Goal: Information Seeking & Learning: Understand process/instructions

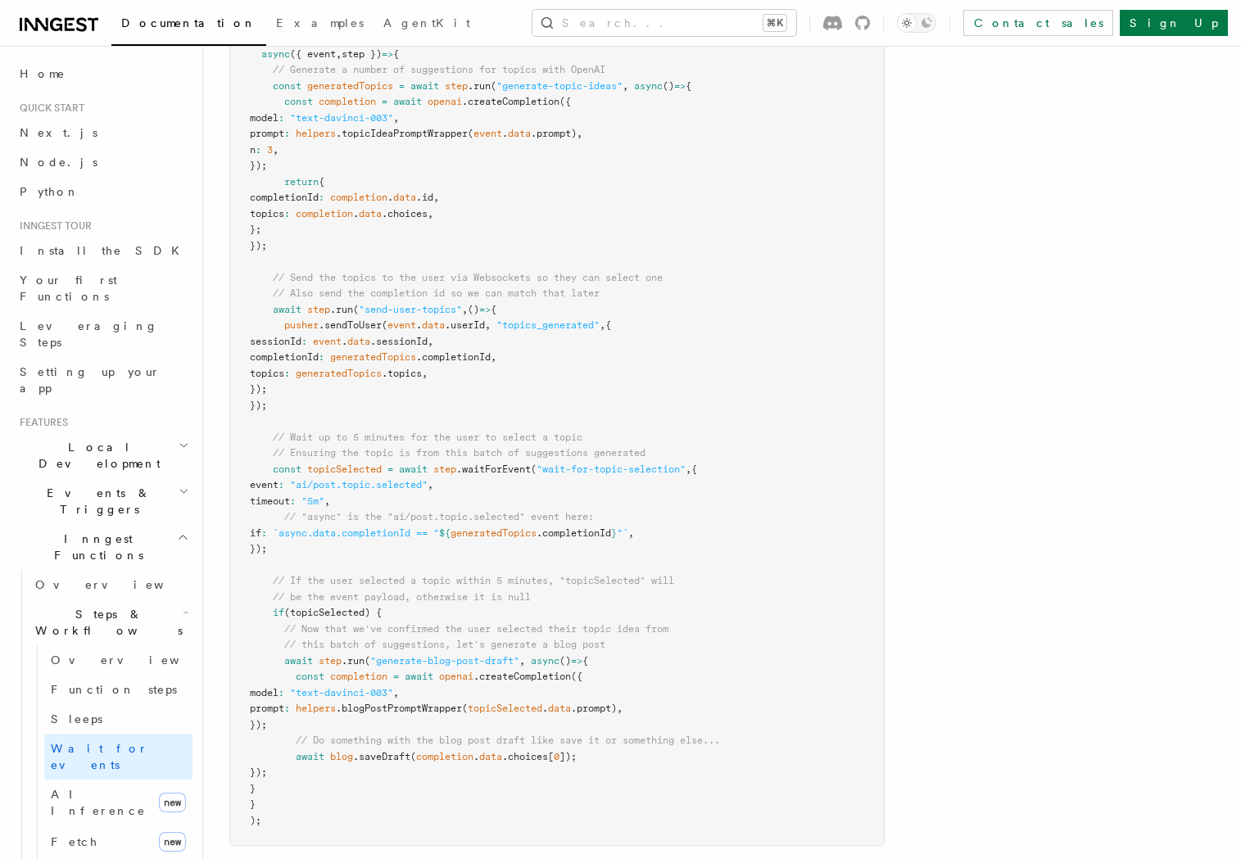
scroll to position [1401, 0]
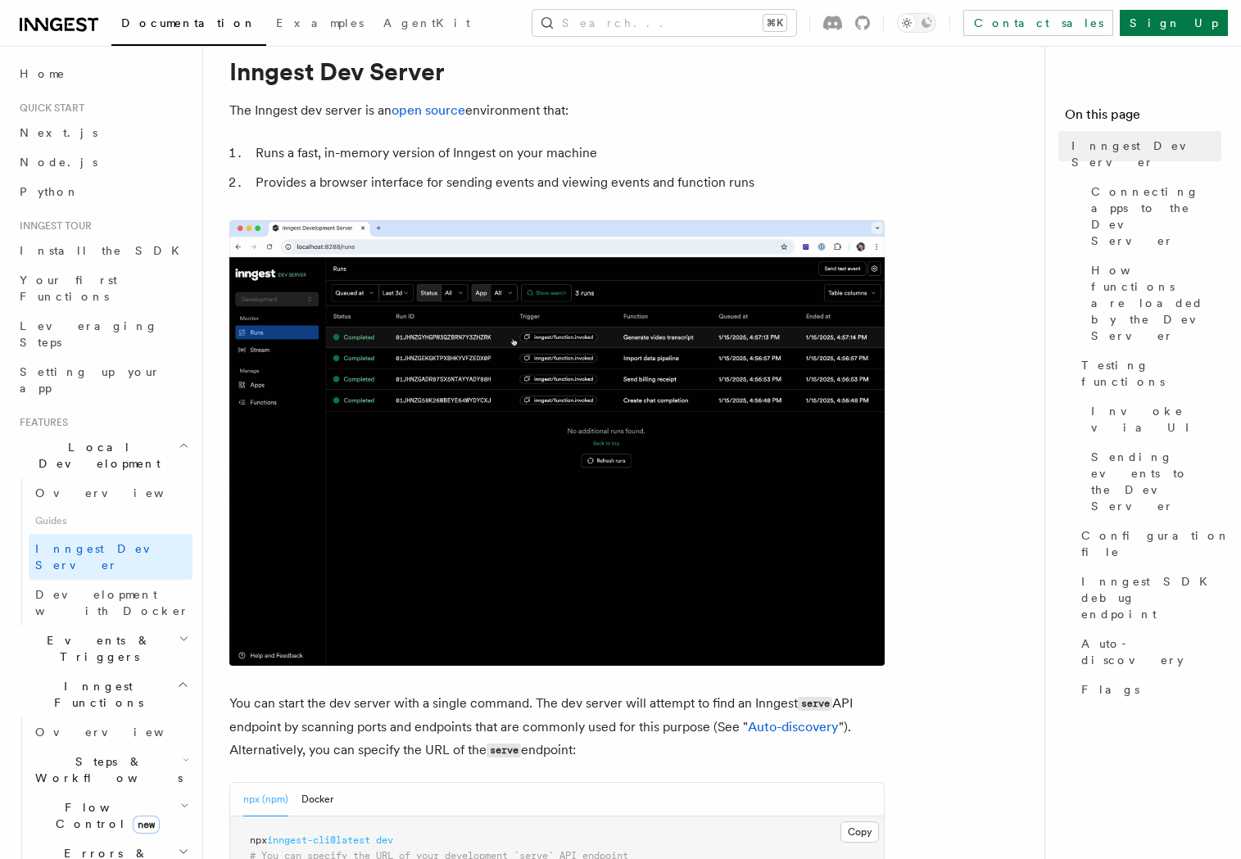
scroll to position [50, 0]
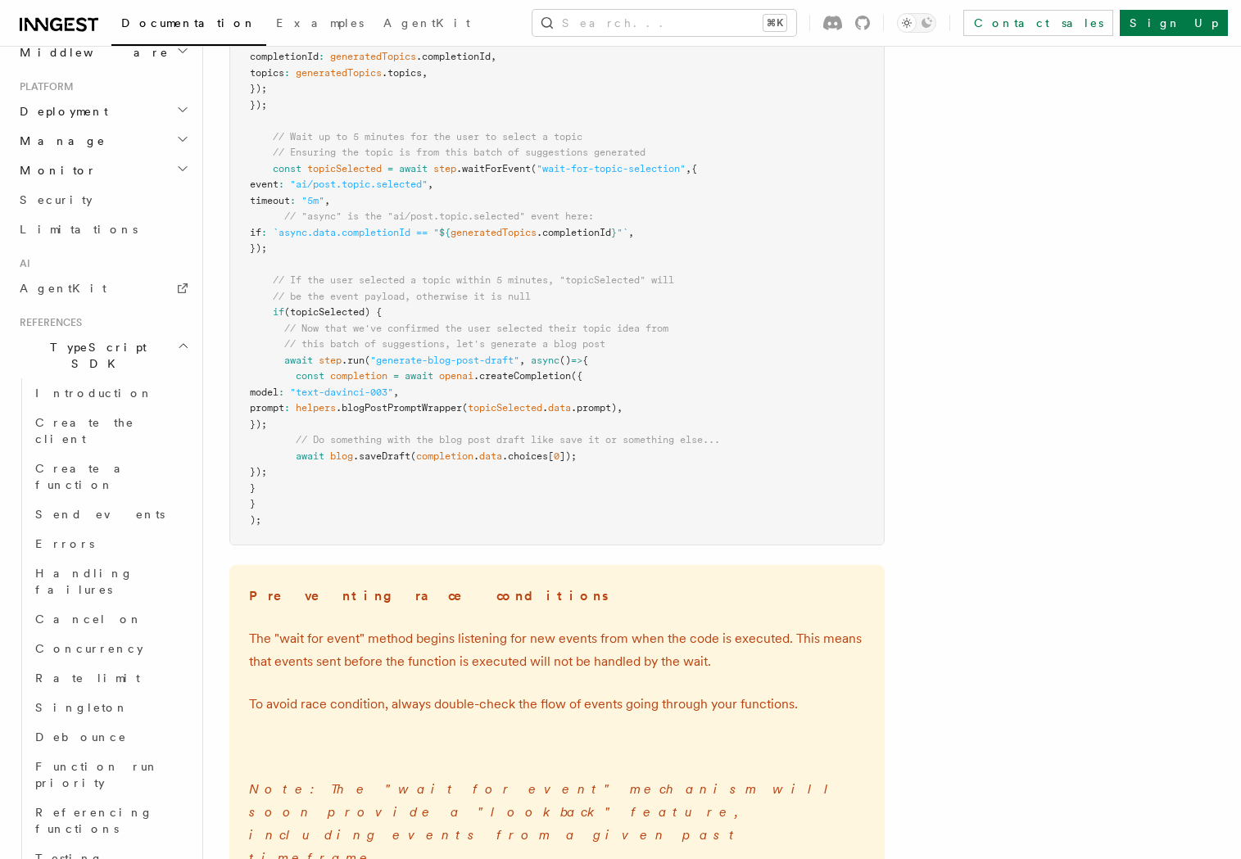
scroll to position [2041, 0]
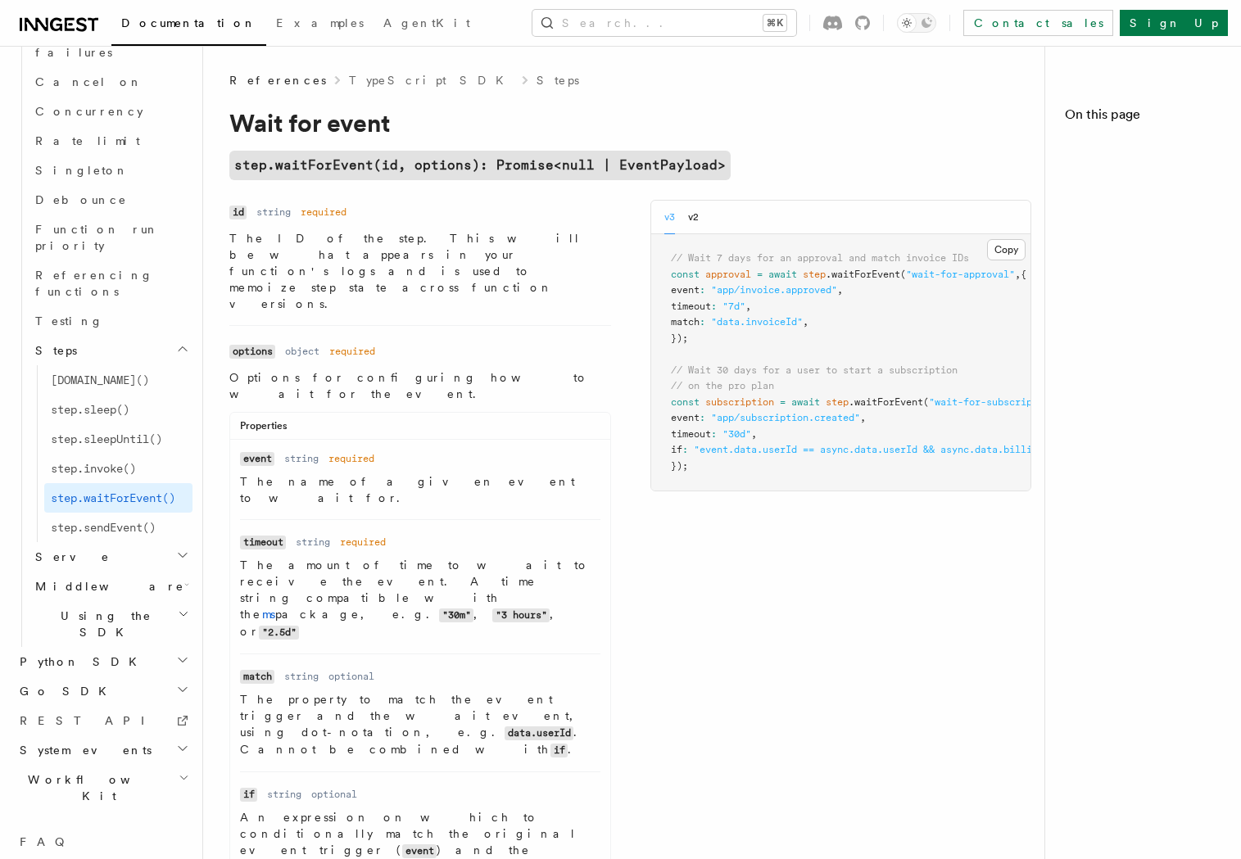
scroll to position [1192, 0]
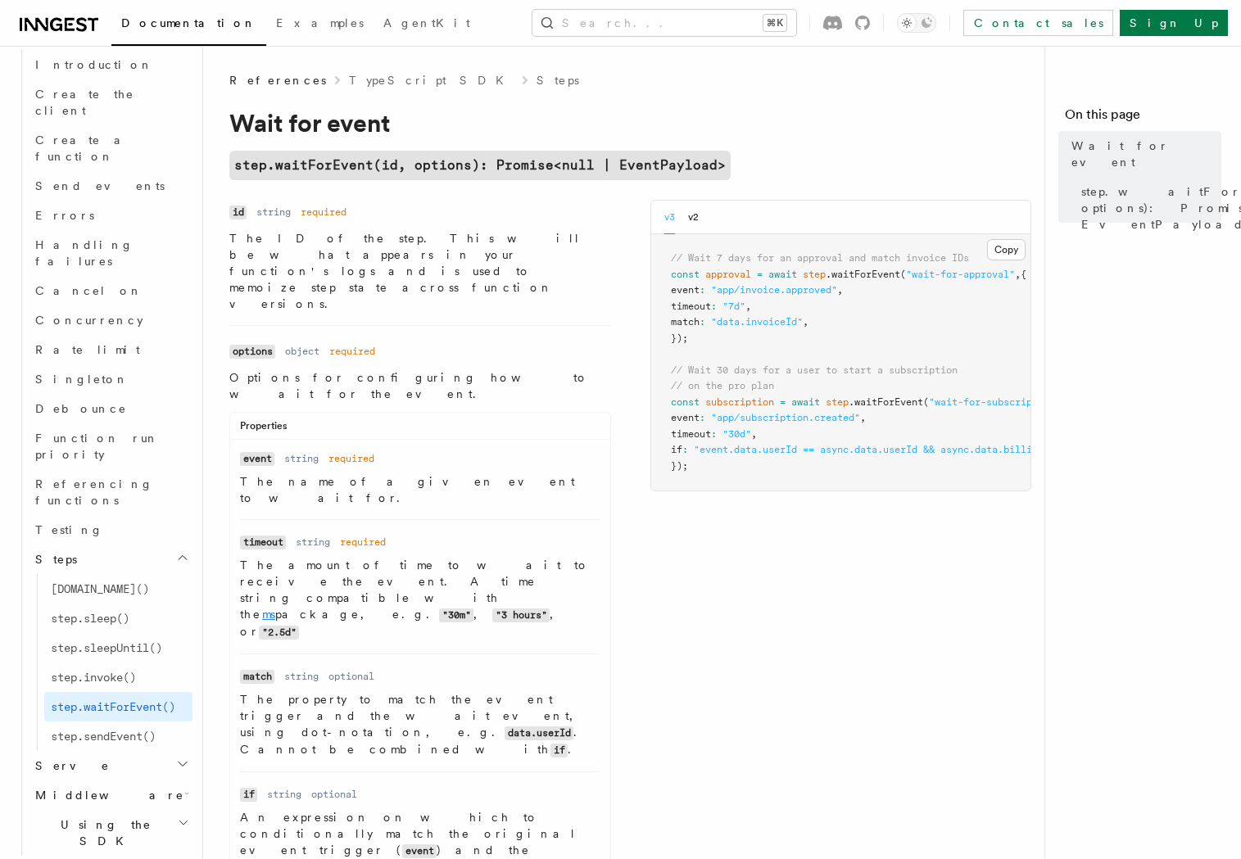
click at [275, 608] on link "ms" at bounding box center [268, 614] width 13 height 13
